Goal: Use online tool/utility: Utilize a website feature to perform a specific function

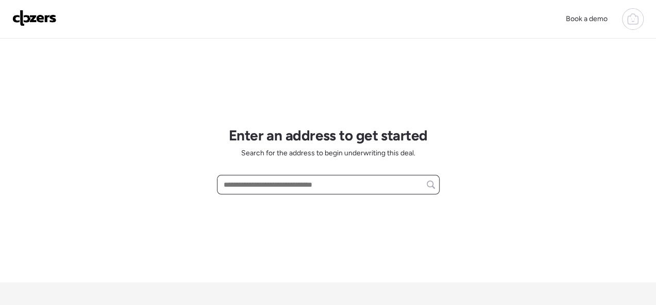
click at [275, 183] on input "text" at bounding box center [328, 185] width 213 height 14
paste input "**********"
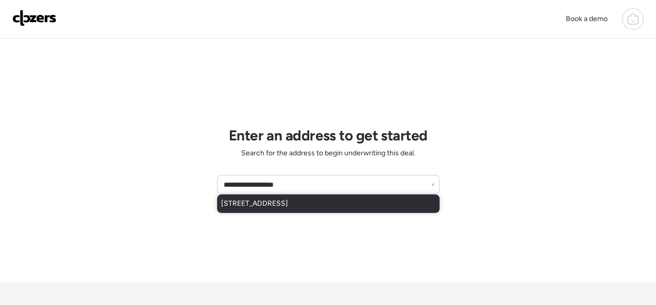
click at [268, 204] on span "[STREET_ADDRESS]" at bounding box center [254, 204] width 67 height 10
type input "**********"
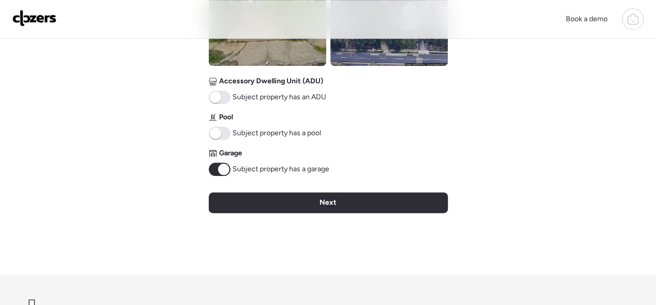
scroll to position [567, 0]
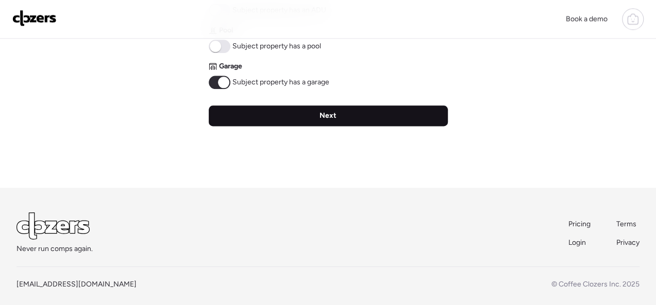
click at [327, 113] on span "Next" at bounding box center [327, 116] width 17 height 10
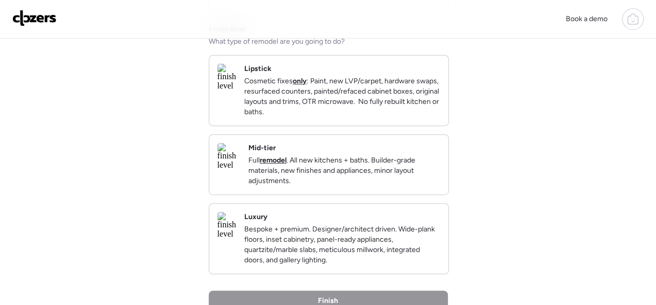
scroll to position [155, 0]
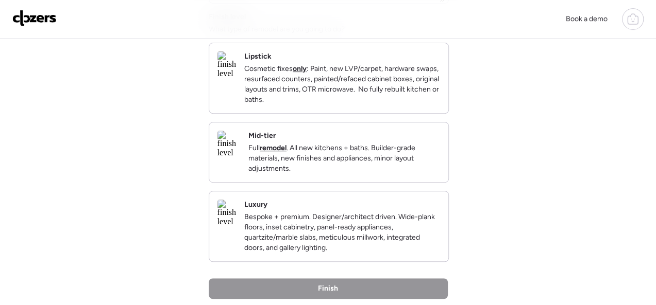
click at [407, 105] on p "Cosmetic fixes only : Paint, new LVP/carpet, hardware swaps, resurfaced counter…" at bounding box center [342, 84] width 196 height 41
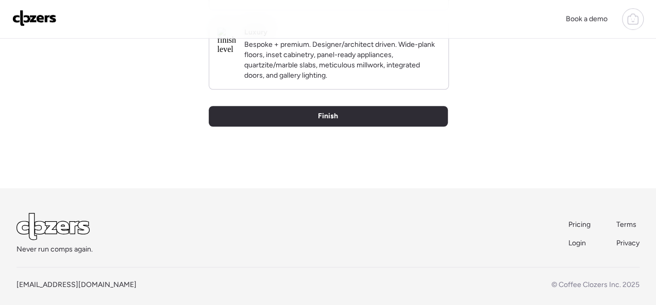
scroll to position [354, 0]
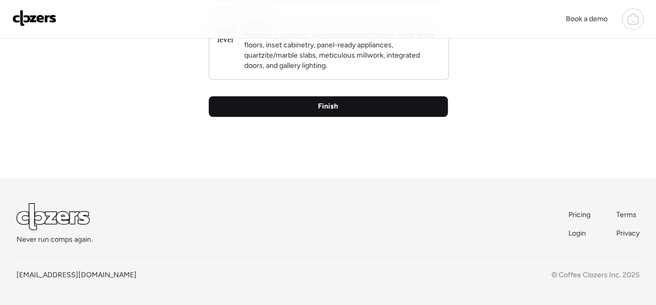
click at [329, 104] on span "Finish" at bounding box center [328, 106] width 20 height 10
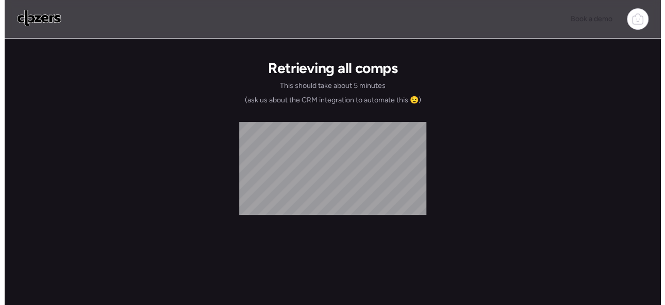
scroll to position [0, 0]
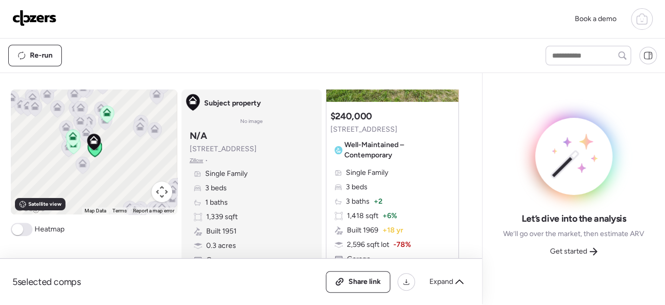
scroll to position [155, 0]
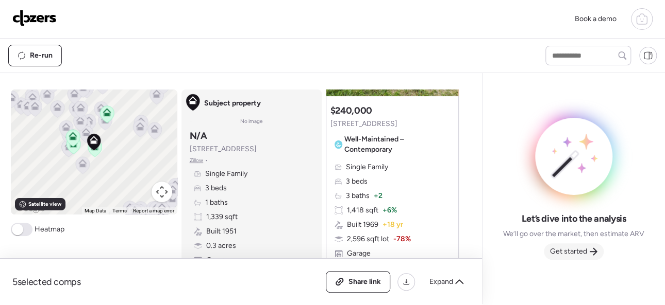
click at [567, 249] on span "Get started" at bounding box center [568, 252] width 37 height 10
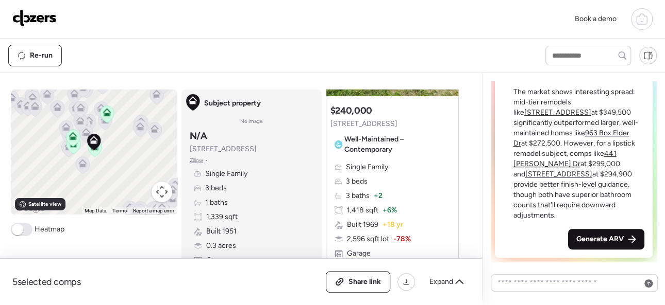
click at [601, 236] on span "Generate ARV" at bounding box center [599, 239] width 47 height 10
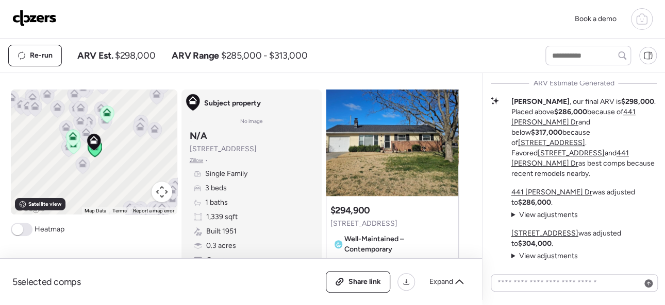
scroll to position [567, 0]
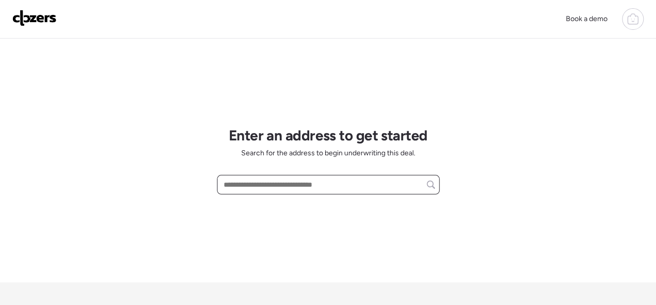
click at [271, 183] on input "text" at bounding box center [328, 185] width 213 height 14
paste input "**********"
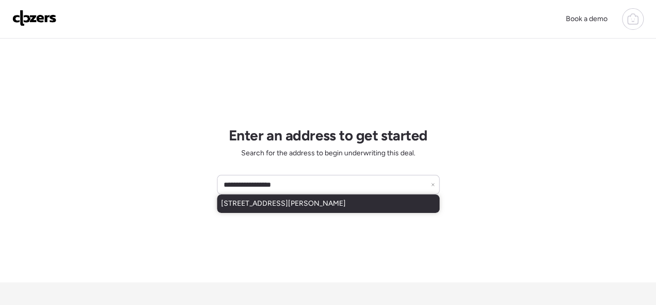
click at [271, 204] on span "[STREET_ADDRESS][PERSON_NAME]" at bounding box center [283, 204] width 125 height 10
type input "**********"
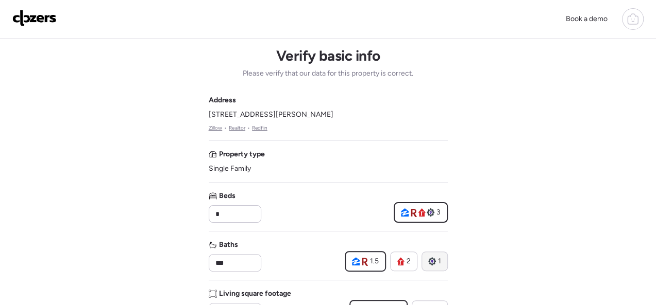
click at [434, 259] on icon at bounding box center [432, 262] width 8 height 8
type input "*"
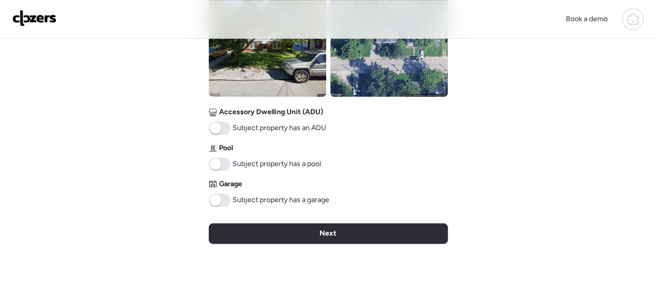
scroll to position [565, 0]
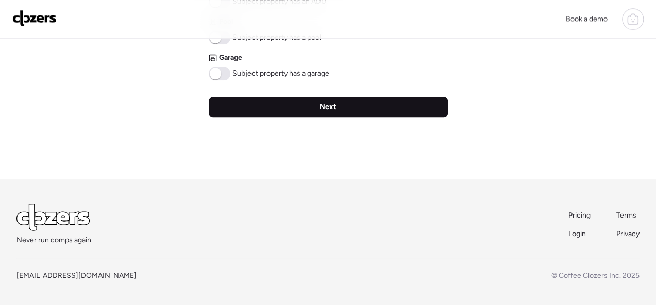
click at [309, 107] on div "Next" at bounding box center [328, 107] width 239 height 21
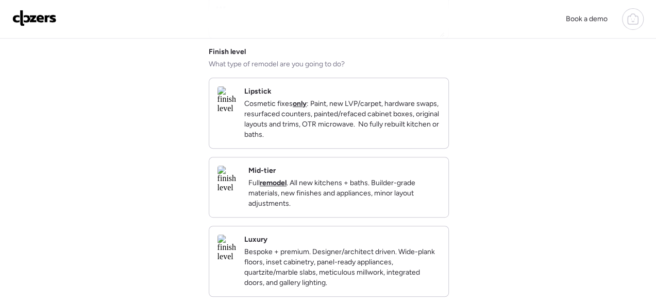
scroll to position [155, 0]
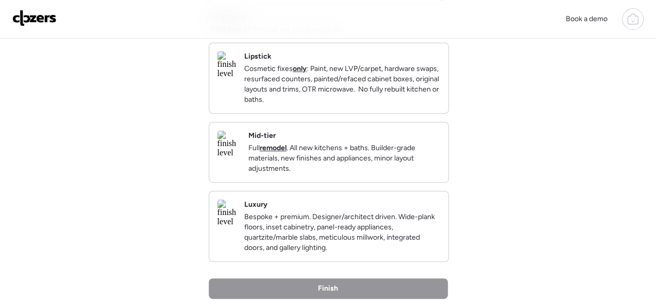
click at [369, 144] on div "Mid-tier Full remodel . All new kitchens + baths. Builder-grade materials, new …" at bounding box center [344, 152] width 192 height 43
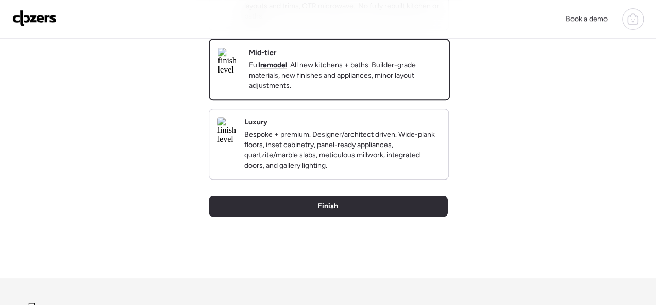
scroll to position [354, 0]
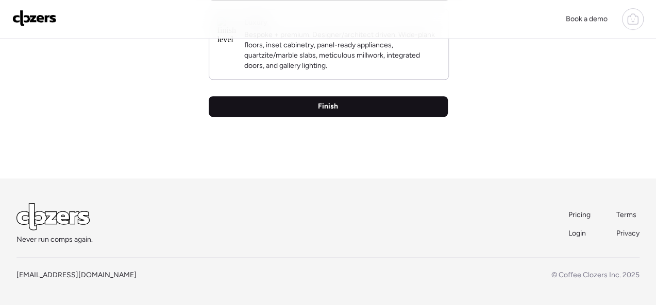
click at [310, 106] on div "Finish" at bounding box center [328, 106] width 239 height 21
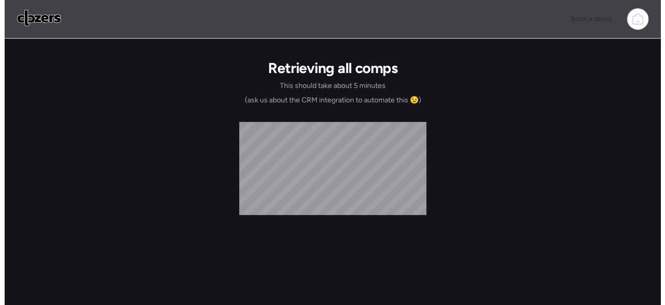
scroll to position [0, 0]
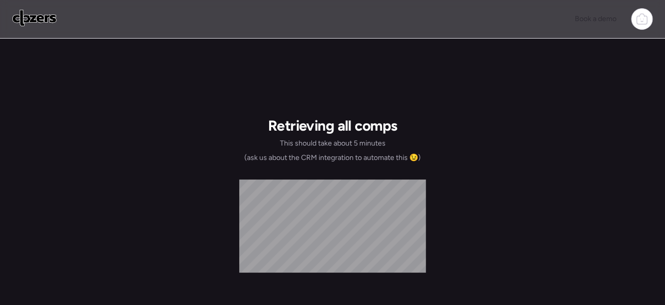
click at [38, 22] on img at bounding box center [34, 18] width 44 height 16
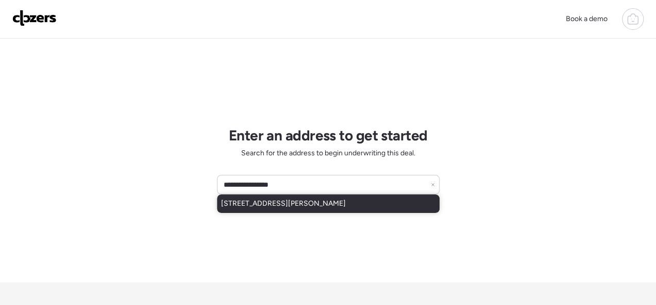
click at [277, 206] on span "8559 Jane Ave, Saint Louis, MO, 63121" at bounding box center [283, 204] width 125 height 10
type input "**********"
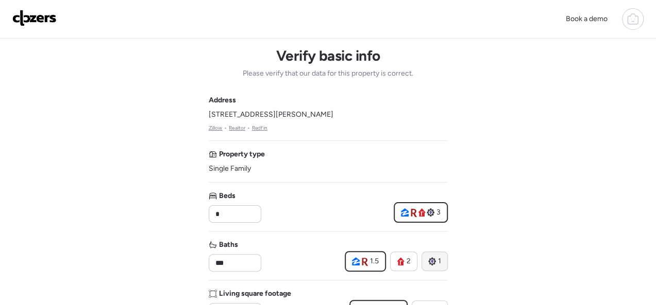
click at [428, 263] on icon at bounding box center [432, 262] width 8 height 8
type input "*"
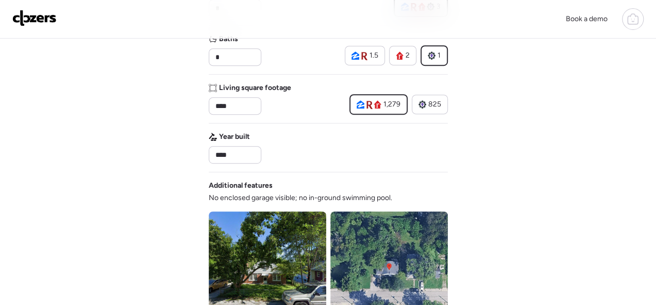
scroll to position [412, 0]
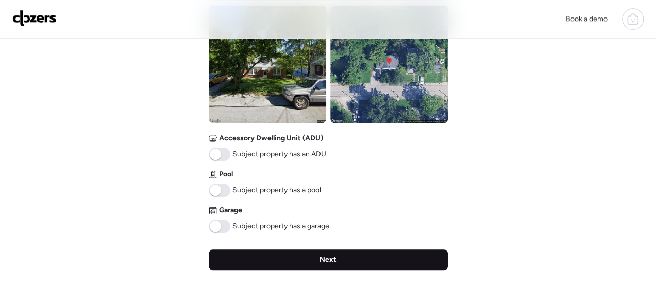
click at [317, 261] on div "Next" at bounding box center [328, 260] width 239 height 21
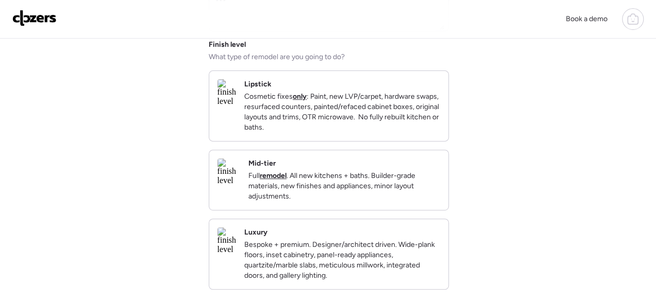
scroll to position [206, 0]
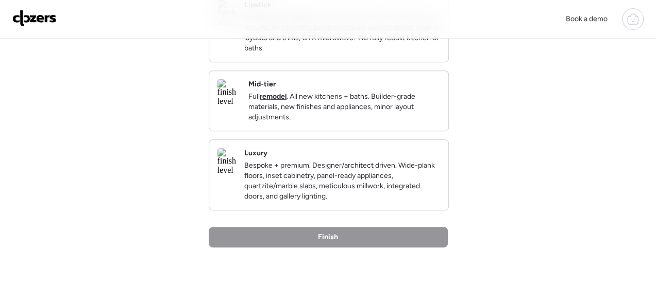
click at [408, 91] on div "Mid-tier Full remodel . All new kitchens + baths. Builder-grade materials, new …" at bounding box center [344, 100] width 192 height 43
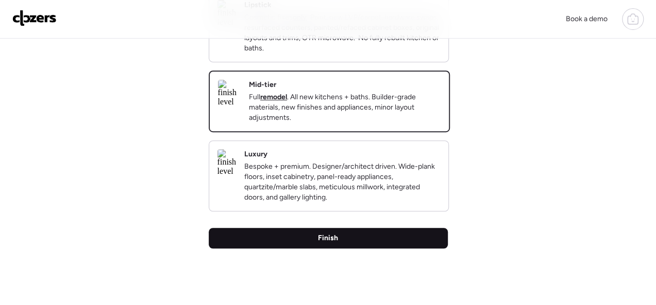
click at [331, 244] on span "Finish" at bounding box center [328, 238] width 20 height 10
